Goal: Task Accomplishment & Management: Manage account settings

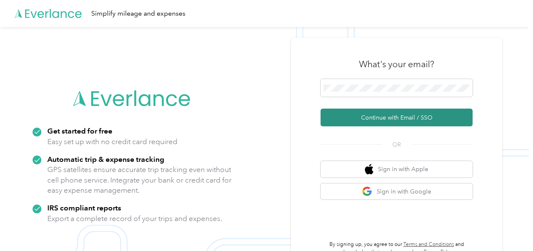
click at [380, 117] on button "Continue with Email / SSO" at bounding box center [396, 117] width 152 height 18
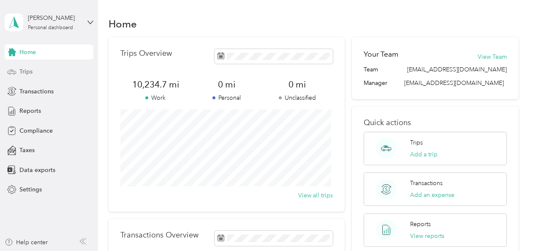
click at [29, 72] on span "Trips" at bounding box center [25, 71] width 13 height 9
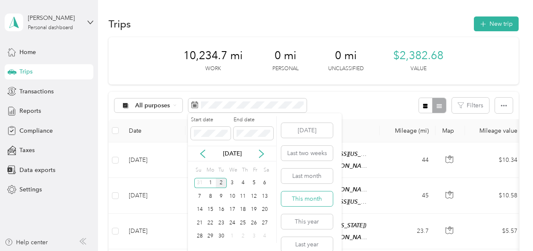
click at [301, 195] on button "This month" at bounding box center [306, 198] width 51 height 15
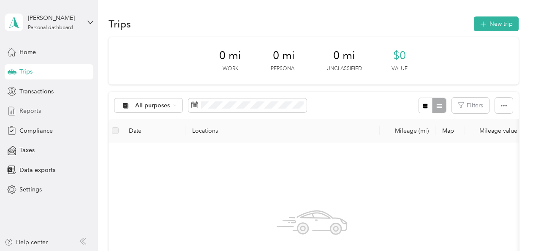
click at [28, 110] on span "Reports" at bounding box center [30, 110] width 22 height 9
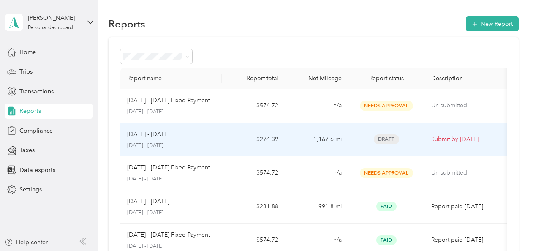
click at [167, 137] on p "[DATE] - [DATE]" at bounding box center [148, 134] width 42 height 9
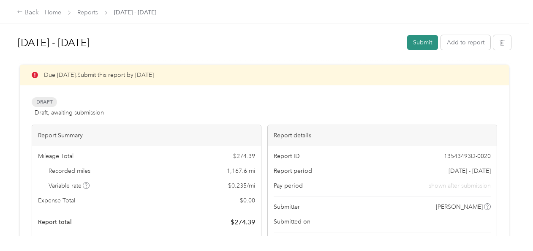
click at [420, 39] on button "Submit" at bounding box center [422, 42] width 31 height 15
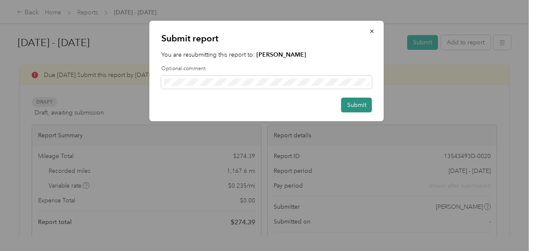
click at [360, 101] on button "Submit" at bounding box center [356, 104] width 31 height 15
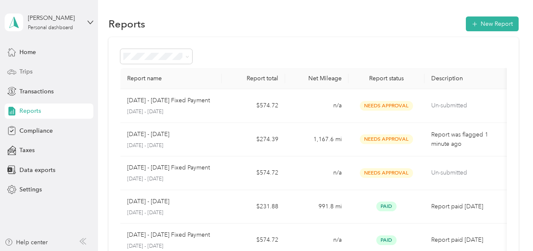
click at [30, 70] on span "Trips" at bounding box center [25, 71] width 13 height 9
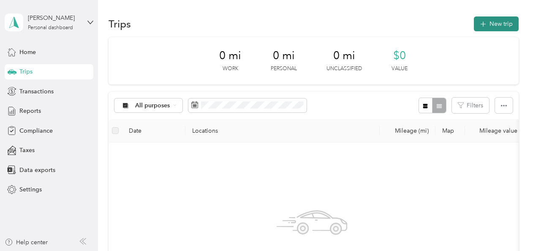
click at [495, 22] on button "New trip" at bounding box center [495, 23] width 45 height 15
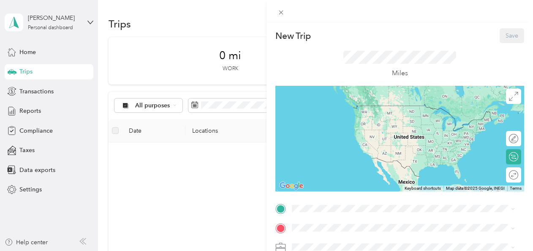
click at [334, 108] on strong "Home Office" at bounding box center [325, 106] width 35 height 7
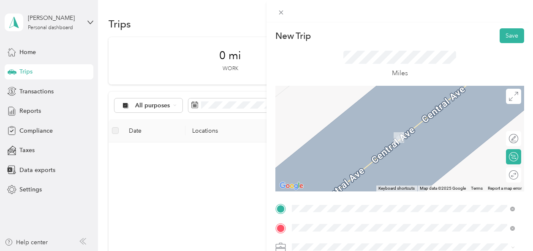
click at [323, 133] on div "Instron Corporation [STREET_ADDRESS][PERSON_NAME][US_STATE]" at bounding box center [373, 133] width 131 height 18
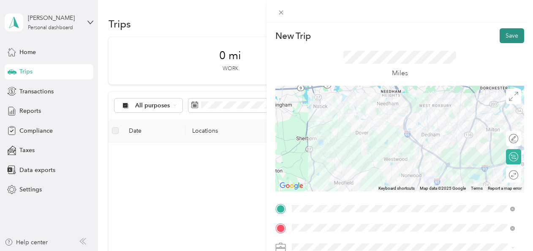
click at [503, 35] on button "Save" at bounding box center [511, 35] width 24 height 15
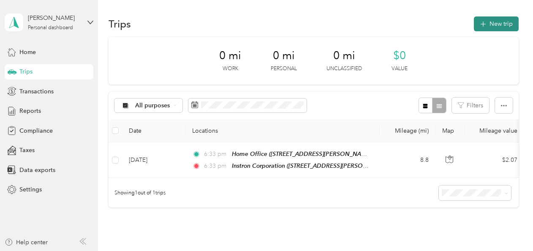
click at [497, 19] on button "New trip" at bounding box center [495, 23] width 45 height 15
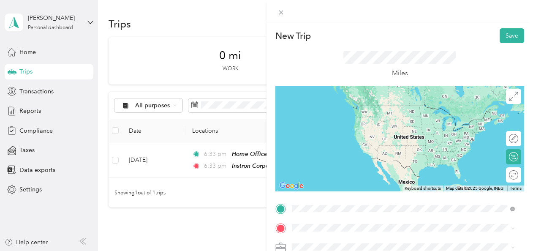
click at [330, 111] on div "Instron Corporation [STREET_ADDRESS][PERSON_NAME][US_STATE]" at bounding box center [373, 114] width 131 height 18
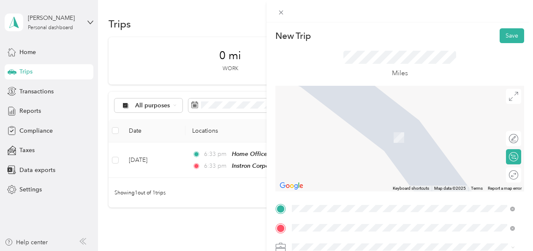
click at [349, 131] on div "Home Office [STREET_ADDRESS][PERSON_NAME][US_STATE]" at bounding box center [373, 133] width 131 height 18
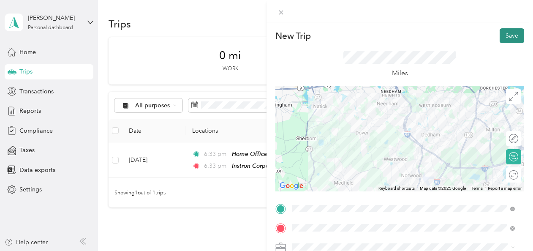
click at [500, 36] on button "Save" at bounding box center [511, 35] width 24 height 15
